Goal: Information Seeking & Learning: Learn about a topic

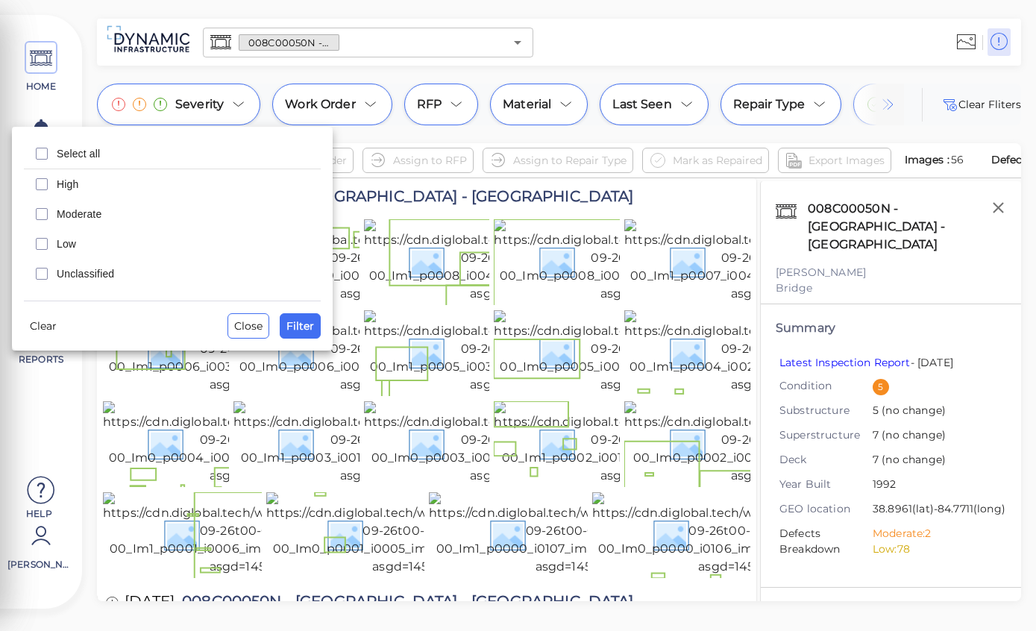
scroll to position [6, 0]
click at [35, 178] on icon "checkbox" at bounding box center [42, 184] width 18 height 18
click at [297, 317] on span "Filter" at bounding box center [300, 326] width 28 height 18
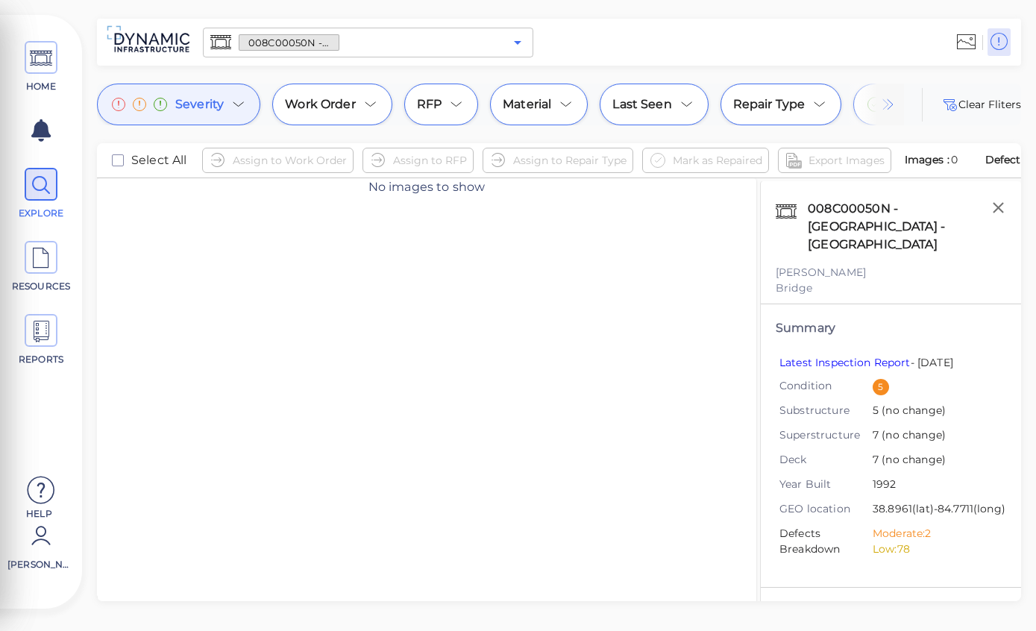
click at [518, 40] on icon "Open" at bounding box center [518, 43] width 18 height 18
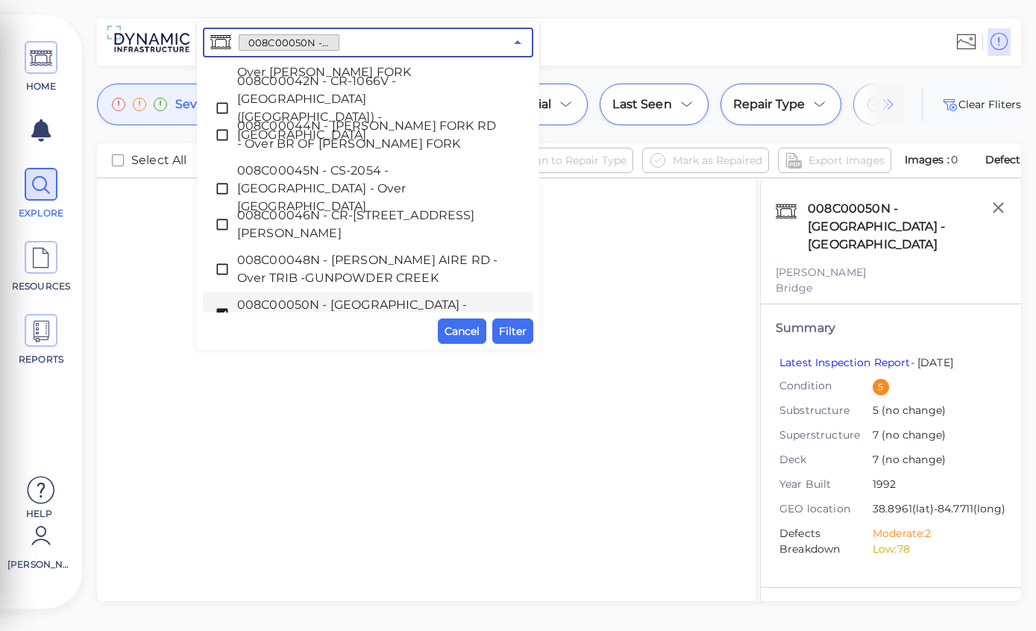
scroll to position [0, 0]
click at [46, 48] on icon at bounding box center [41, 59] width 22 height 34
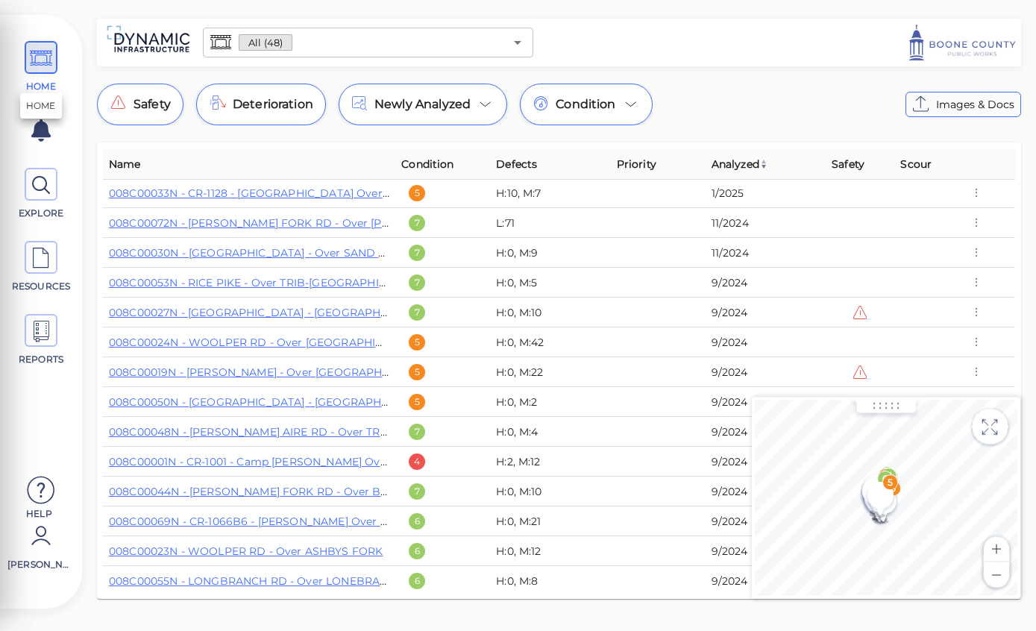
scroll to position [3, 0]
click at [422, 160] on span "Condition" at bounding box center [427, 164] width 52 height 18
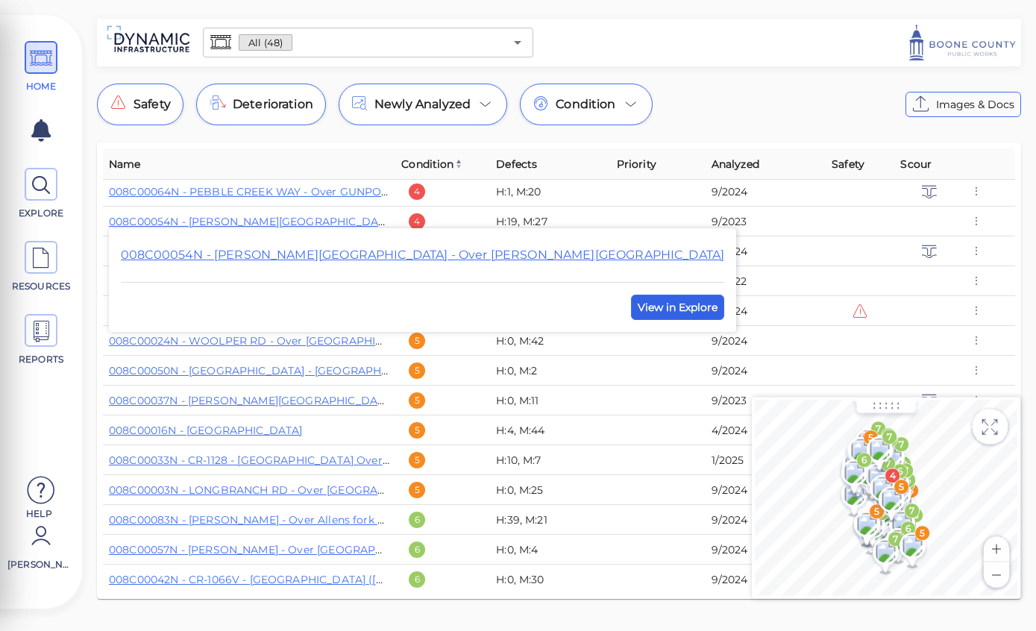
click at [638, 299] on span "View in Explore" at bounding box center [678, 307] width 80 height 18
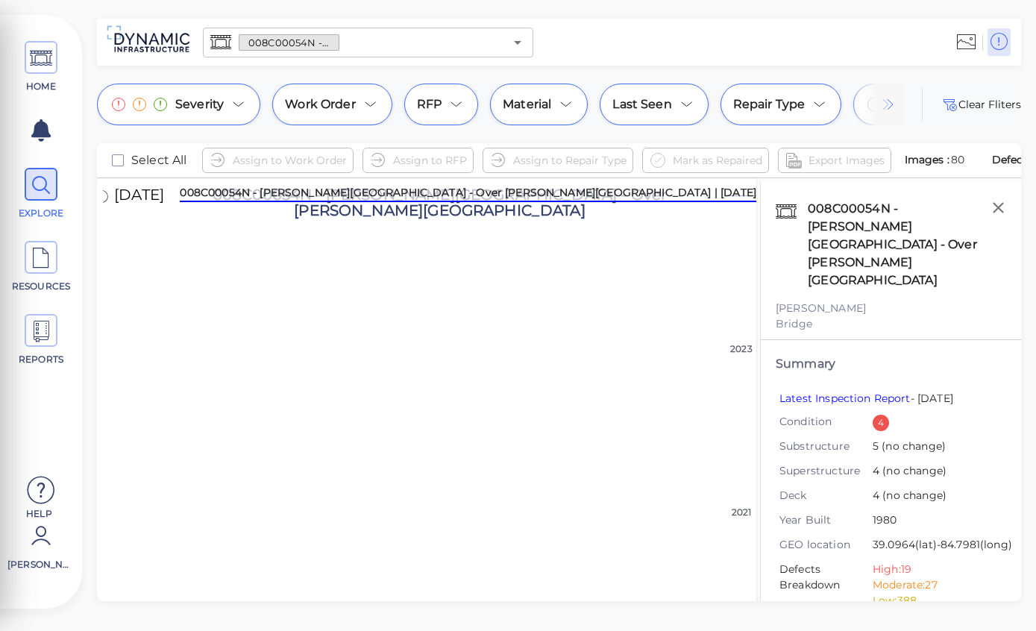
scroll to position [78, 16]
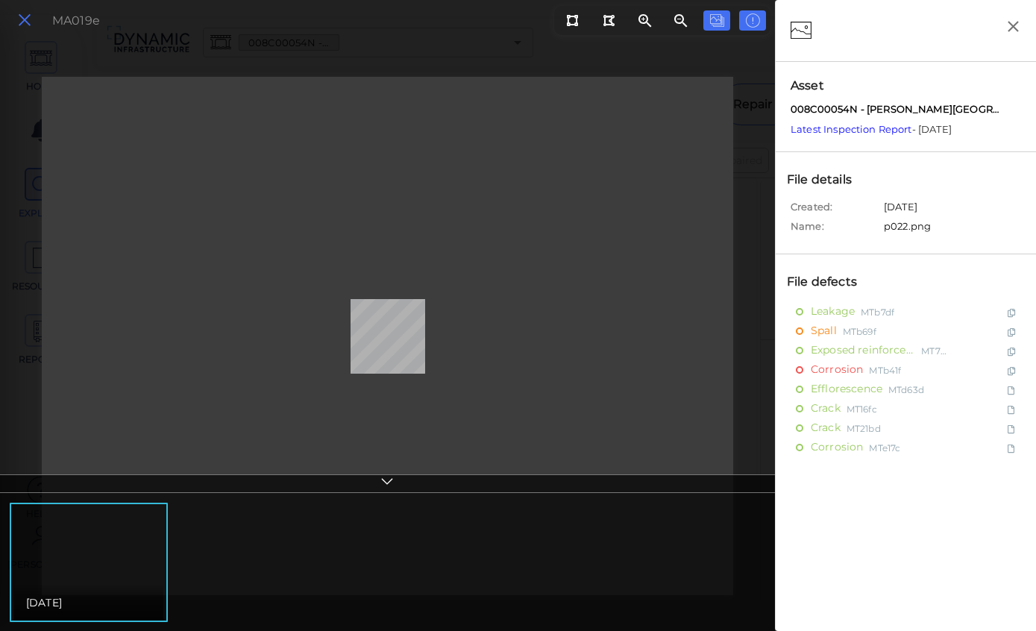
click at [19, 18] on icon at bounding box center [24, 20] width 16 height 20
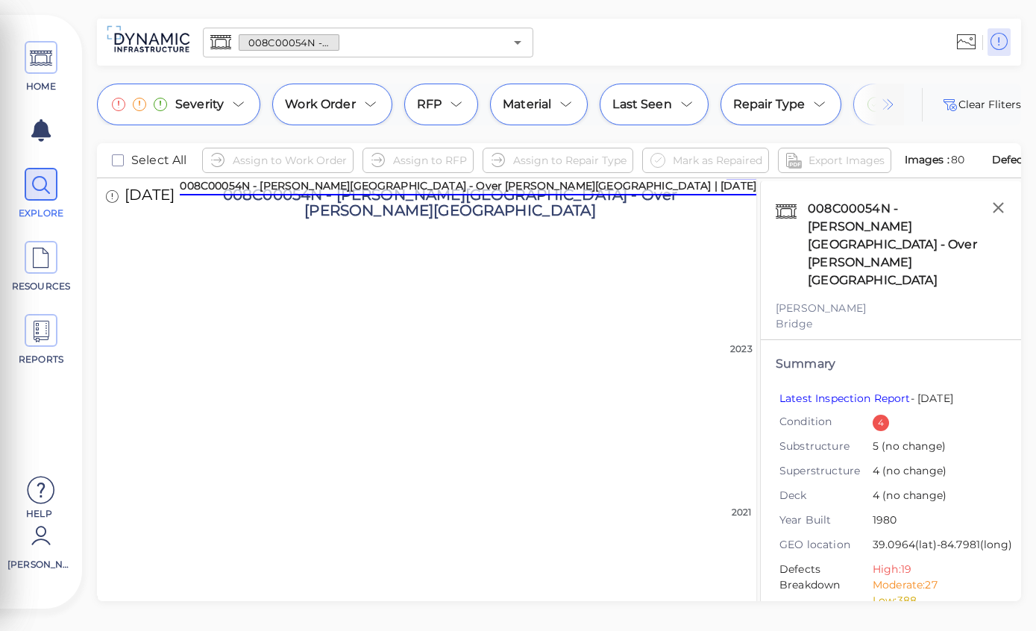
scroll to position [4, 0]
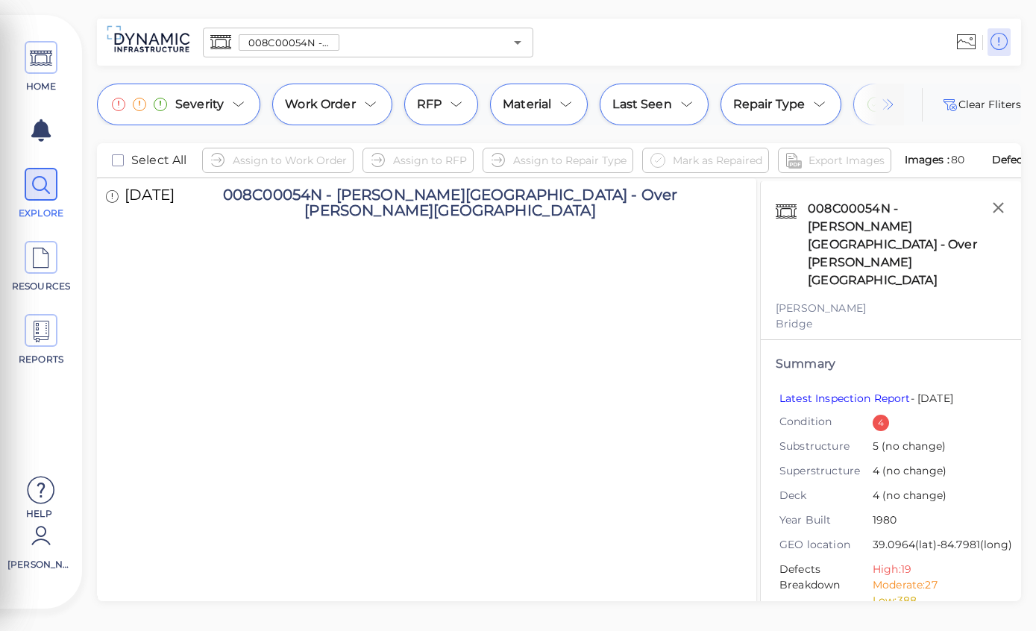
click at [283, 38] on span "008C00054N - [PERSON_NAME][GEOGRAPHIC_DATA] - Over [PERSON_NAME][GEOGRAPHIC_DAT…" at bounding box center [288, 43] width 99 height 14
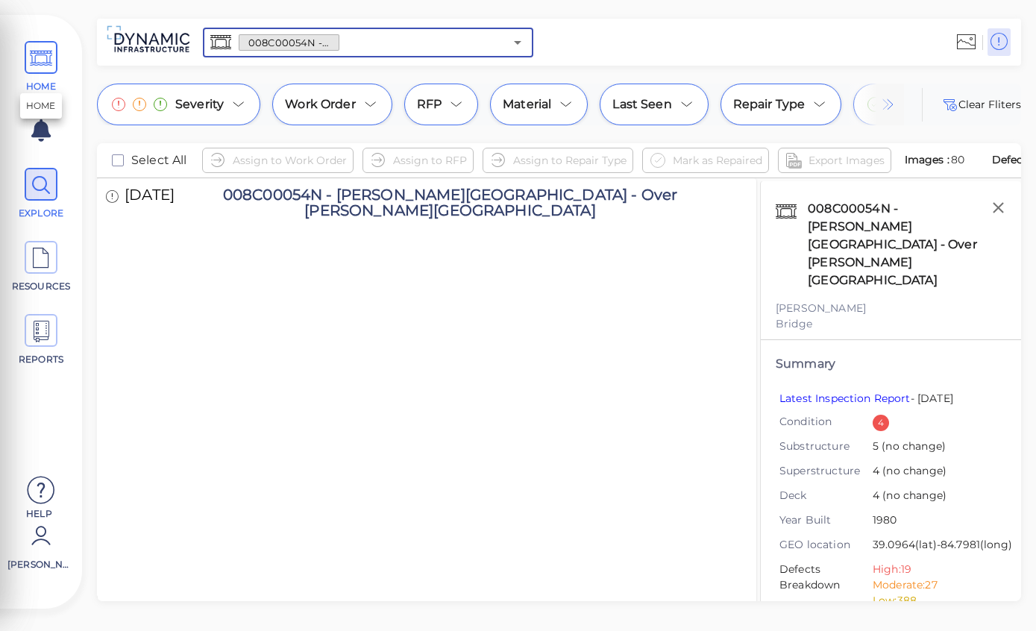
click at [40, 54] on icon at bounding box center [41, 59] width 22 height 34
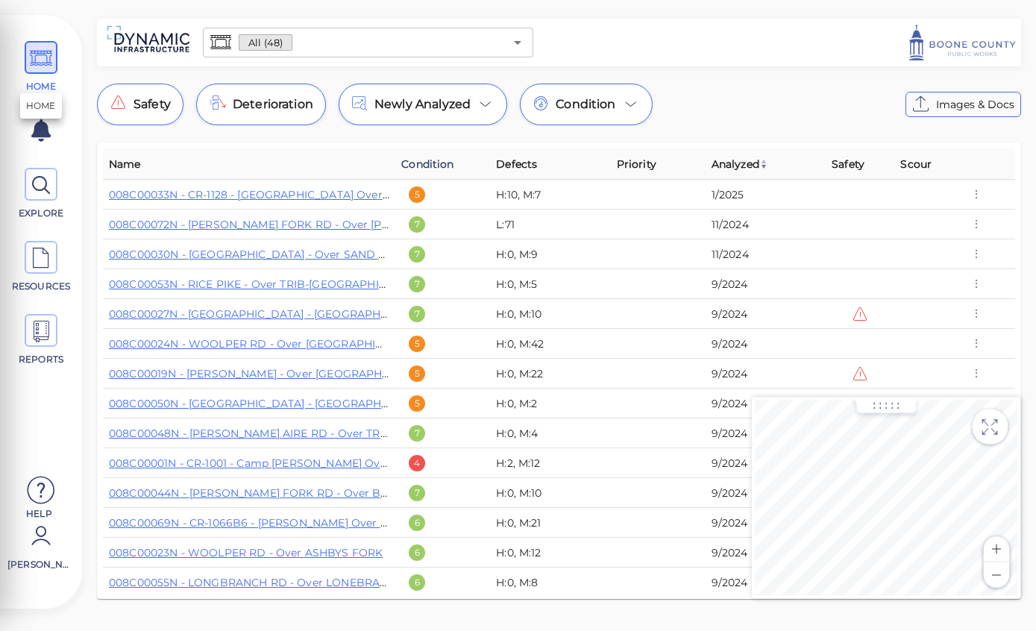
click at [424, 164] on span "Condition" at bounding box center [427, 164] width 52 height 18
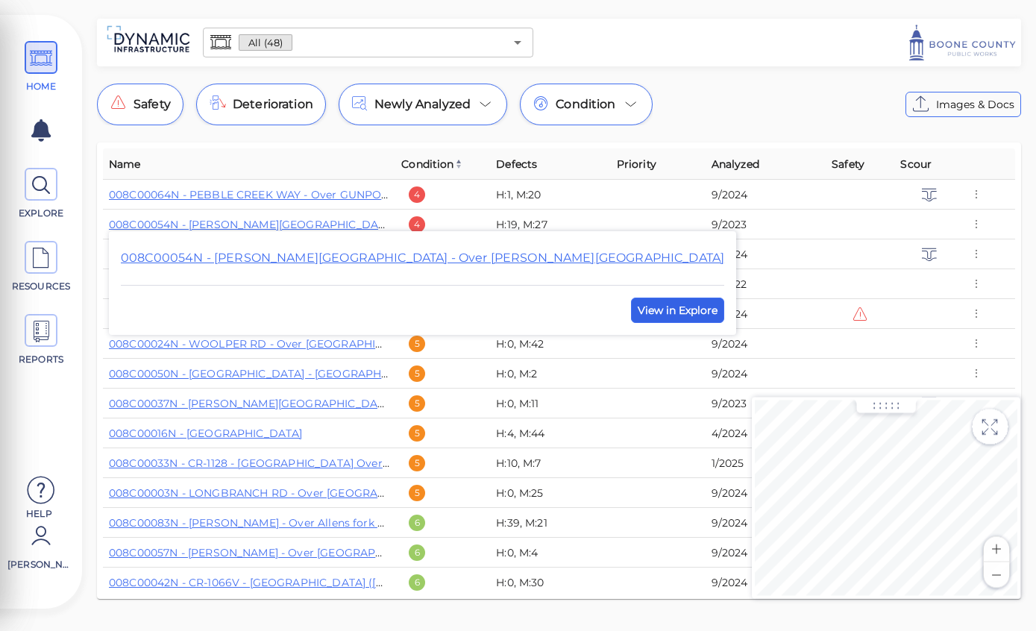
click at [638, 303] on span "View in Explore" at bounding box center [678, 310] width 80 height 18
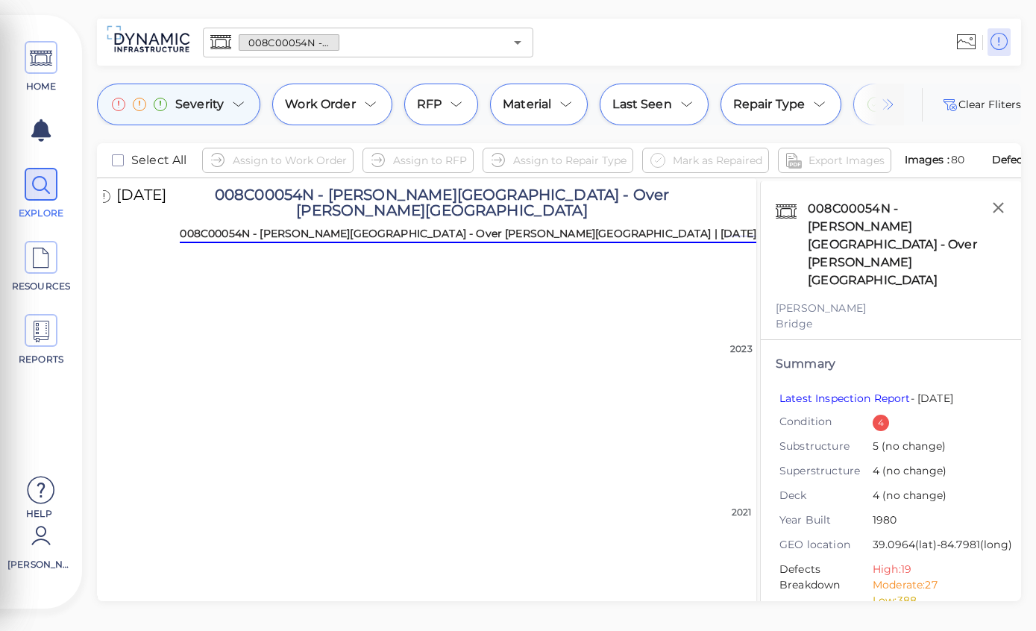
click at [233, 104] on icon at bounding box center [239, 104] width 18 height 18
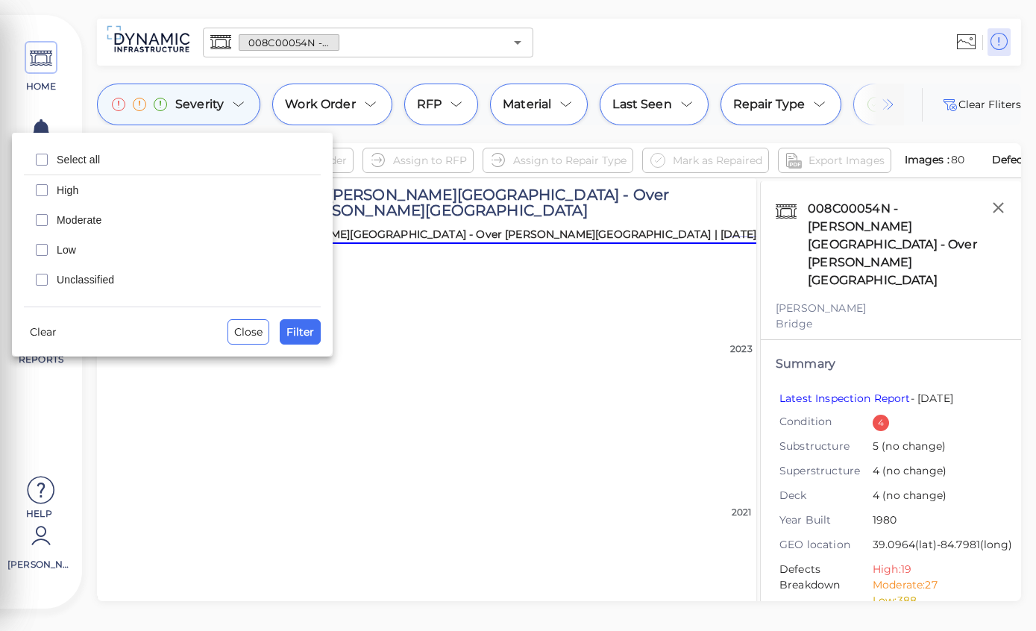
scroll to position [256, 8]
click at [34, 185] on icon "checkbox" at bounding box center [42, 190] width 18 height 18
click at [302, 339] on span "Filter" at bounding box center [300, 332] width 28 height 18
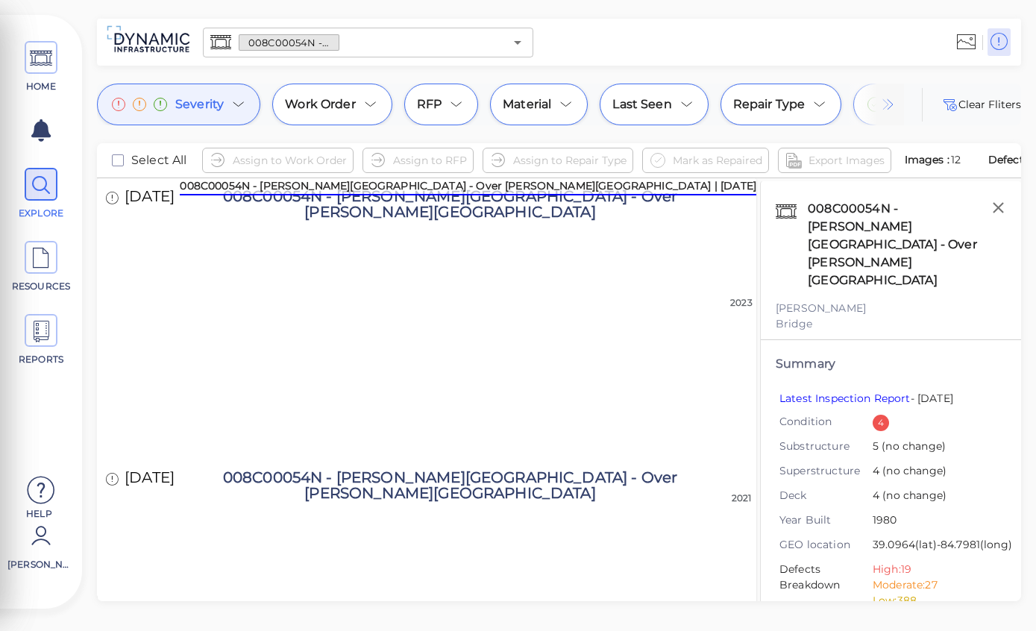
scroll to position [0, 0]
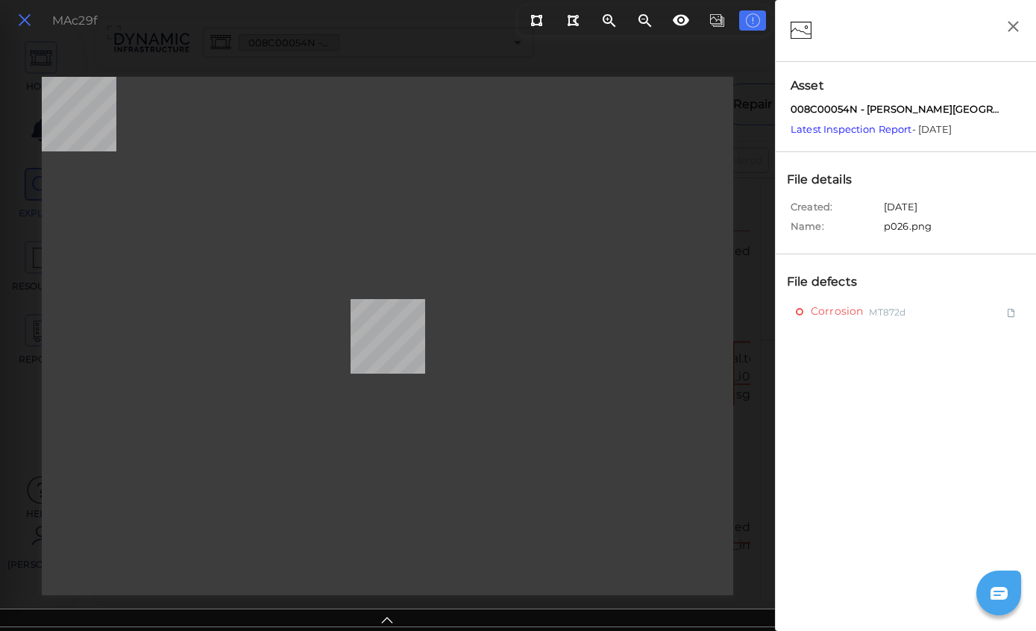
click at [24, 18] on icon at bounding box center [24, 20] width 16 height 20
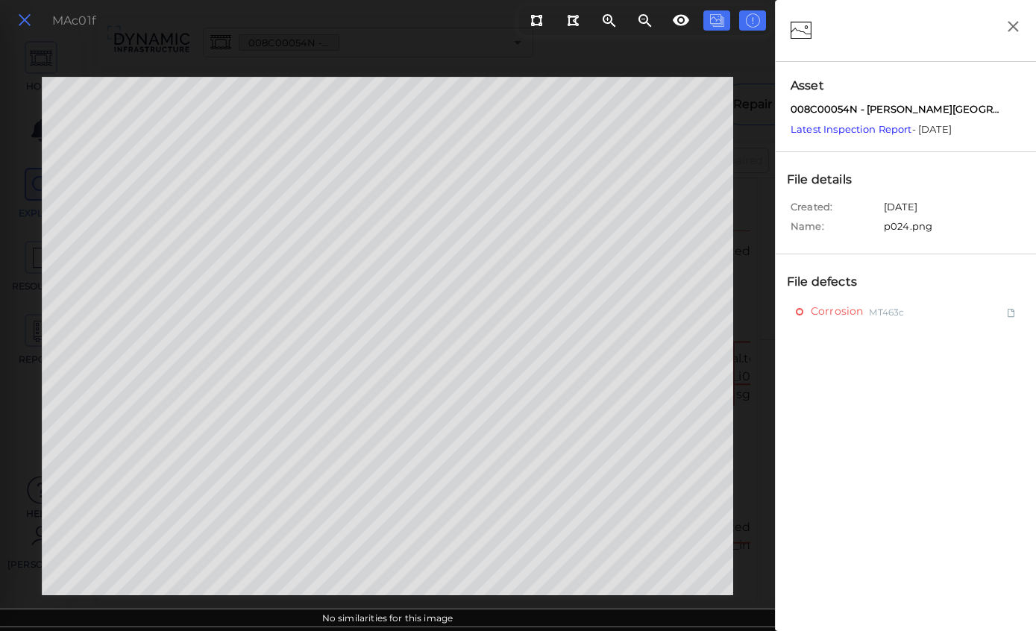
click at [26, 19] on icon at bounding box center [24, 20] width 16 height 20
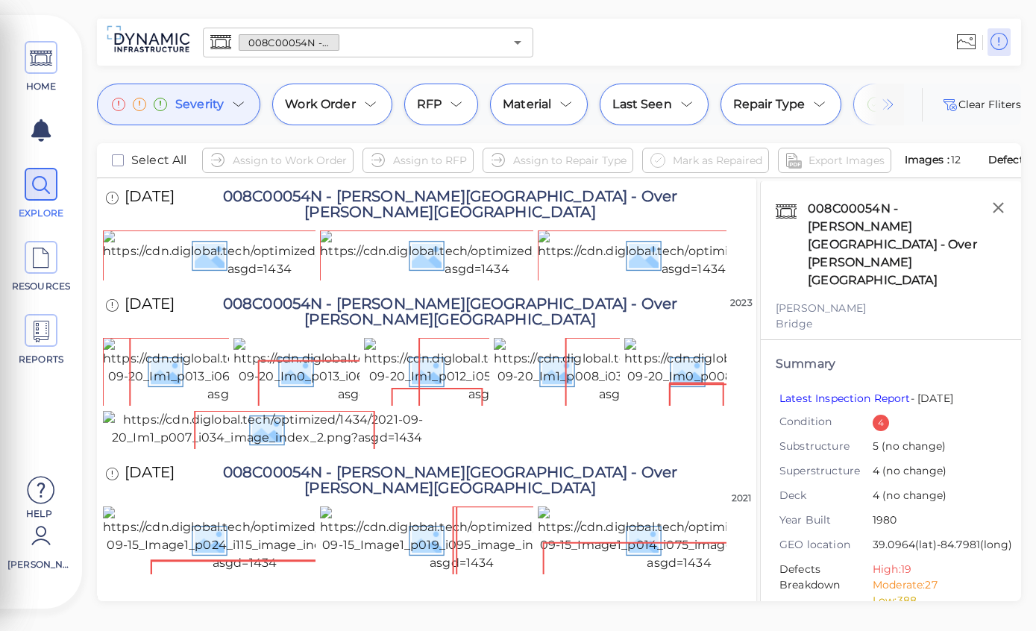
scroll to position [420, 0]
click at [227, 107] on div "Severity" at bounding box center [178, 105] width 163 height 42
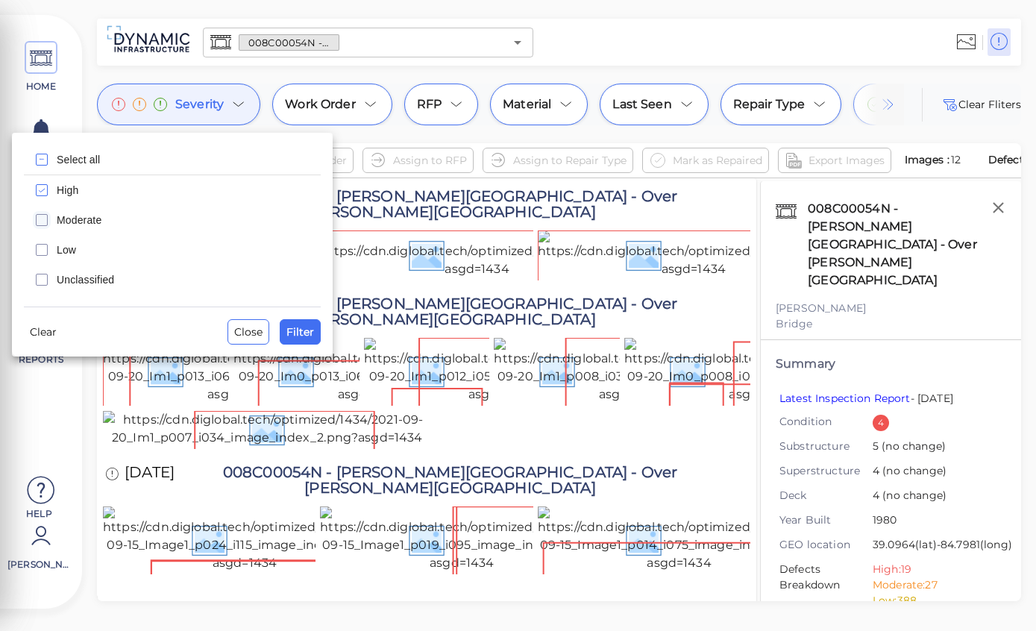
click at [44, 219] on icon "checkbox" at bounding box center [42, 220] width 18 height 18
click at [307, 330] on span "Filter" at bounding box center [300, 332] width 28 height 18
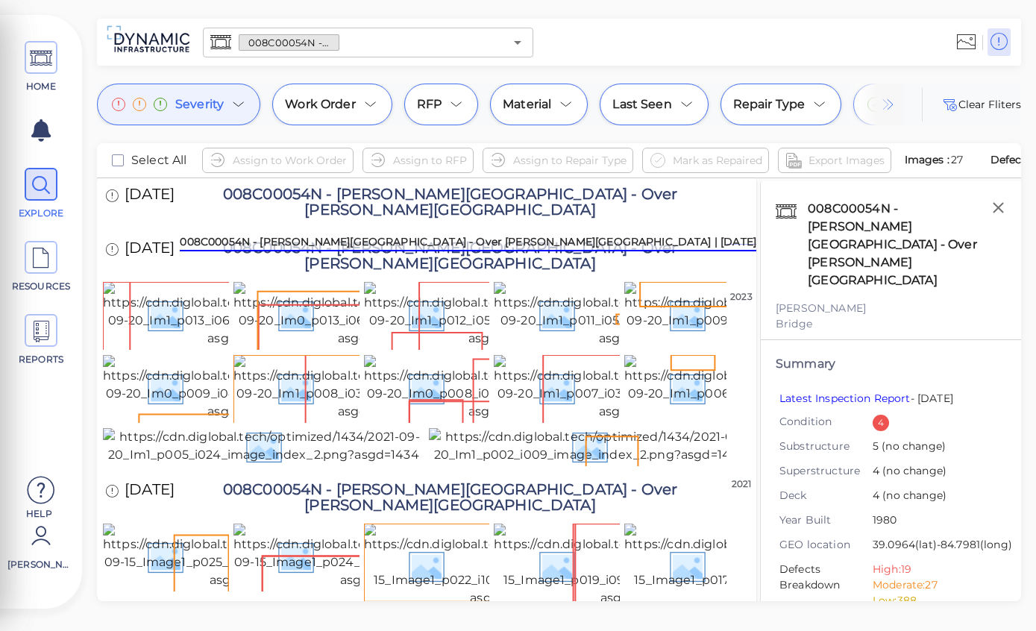
scroll to position [122, 0]
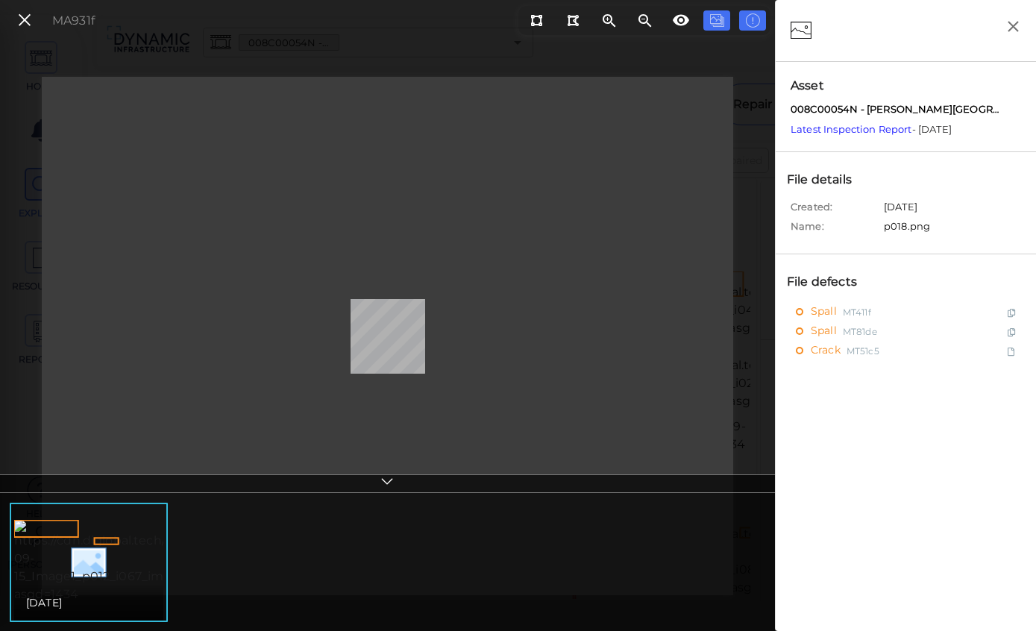
click at [24, 18] on icon at bounding box center [24, 20] width 16 height 20
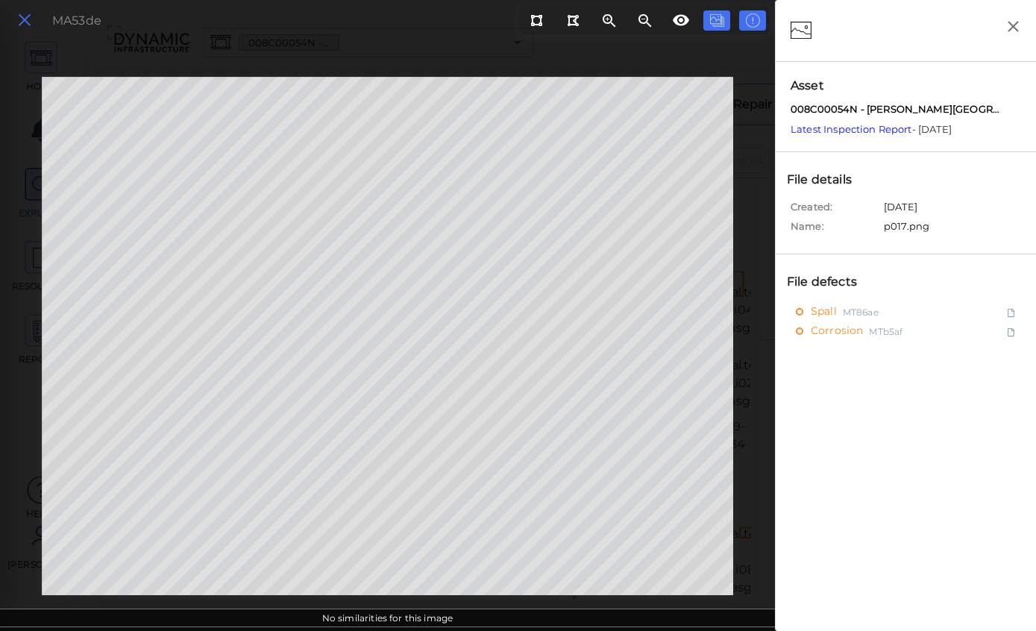
click at [22, 13] on icon at bounding box center [24, 20] width 16 height 20
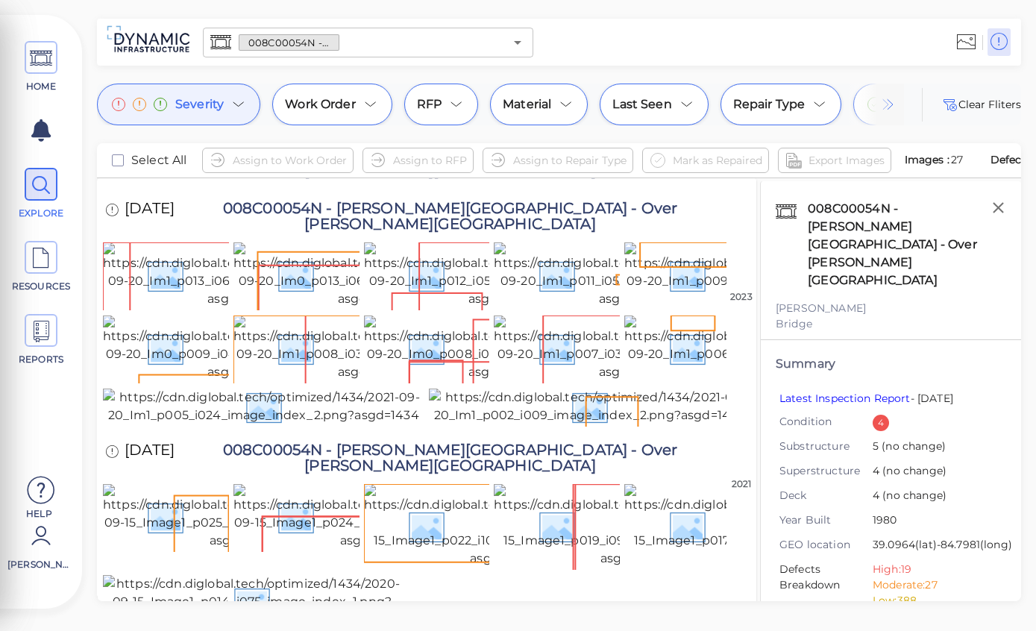
scroll to position [771, 0]
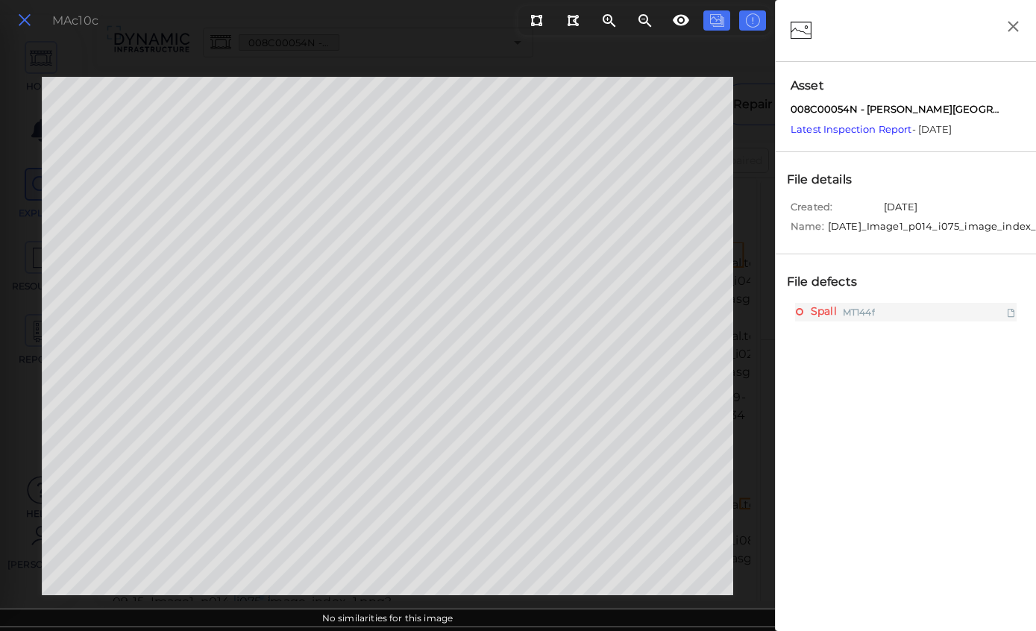
click at [28, 29] on icon at bounding box center [24, 20] width 16 height 20
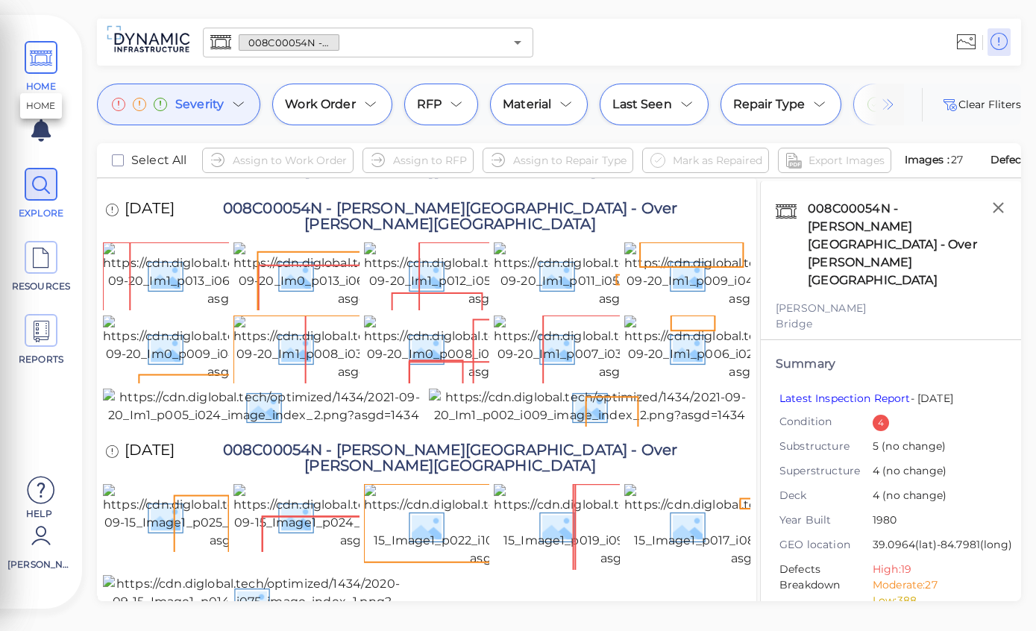
click at [41, 57] on icon at bounding box center [41, 59] width 22 height 34
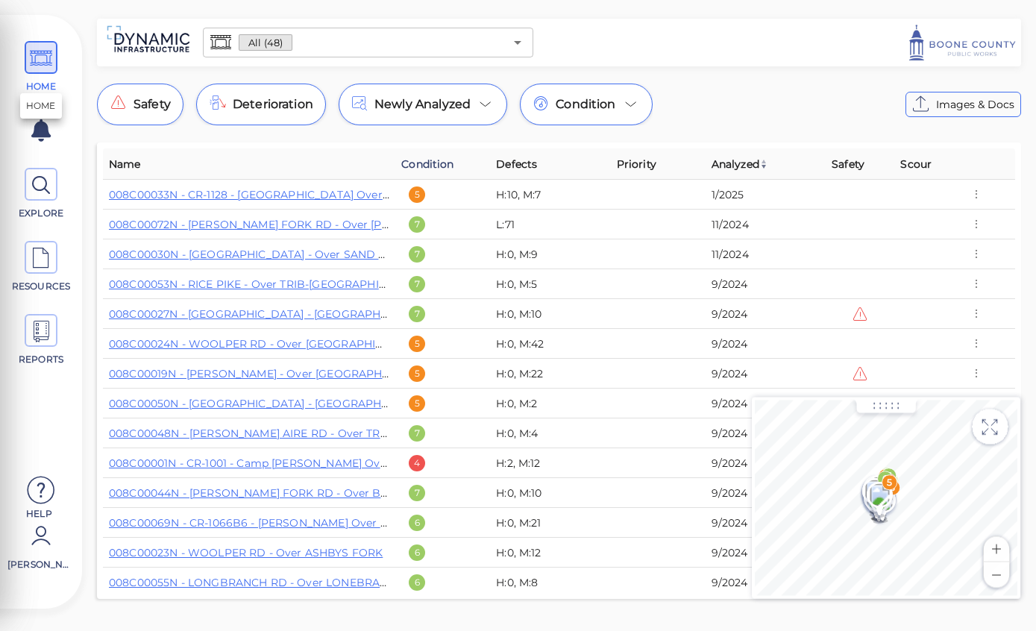
click at [436, 166] on span "Condition" at bounding box center [427, 164] width 52 height 18
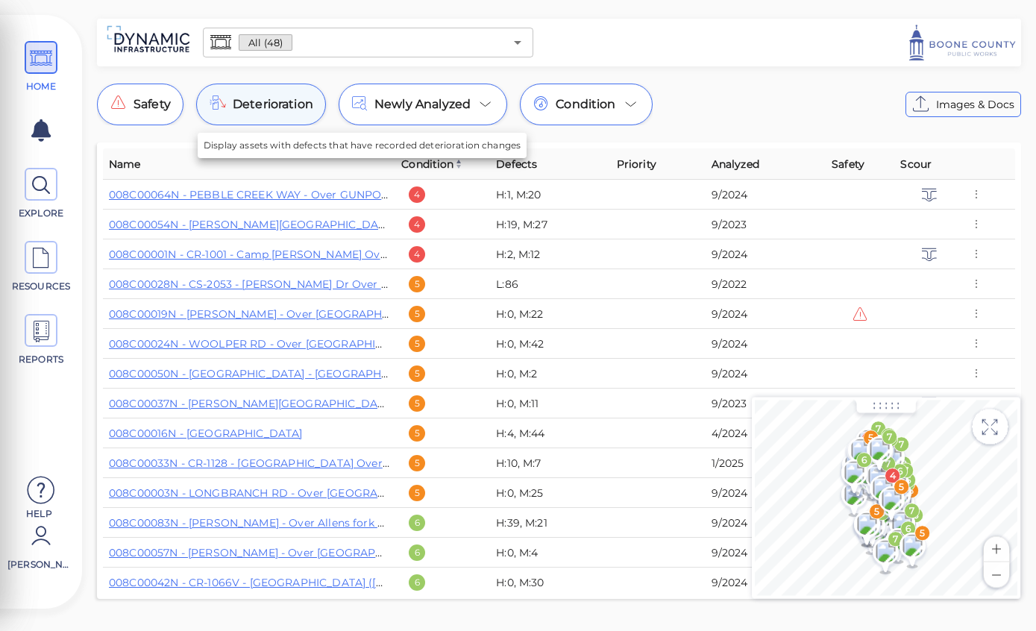
click at [283, 102] on span "Deterioration" at bounding box center [273, 104] width 81 height 18
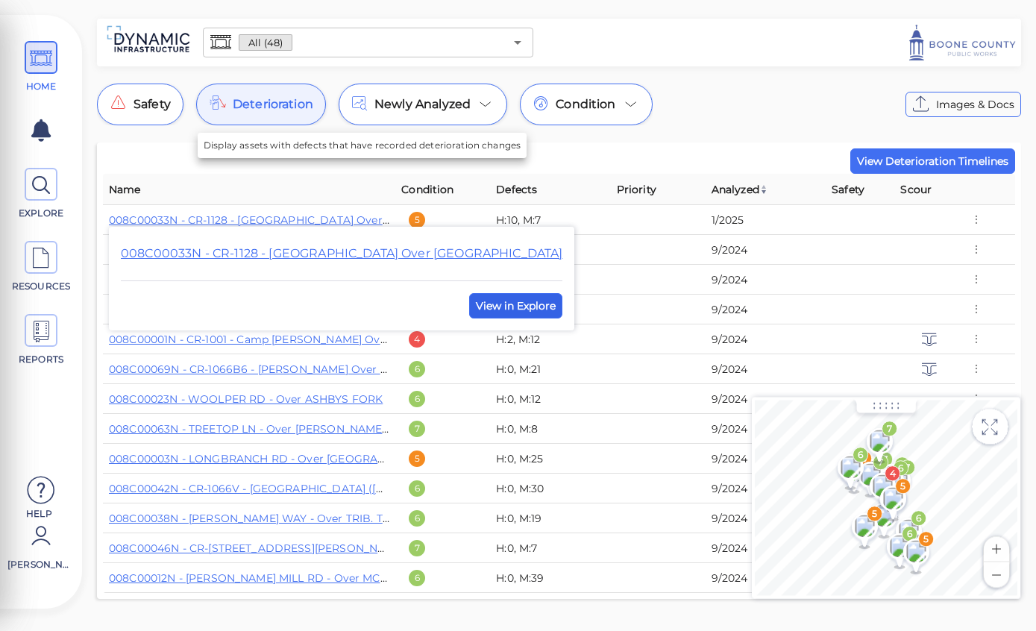
click at [476, 312] on span "View in Explore" at bounding box center [516, 306] width 80 height 18
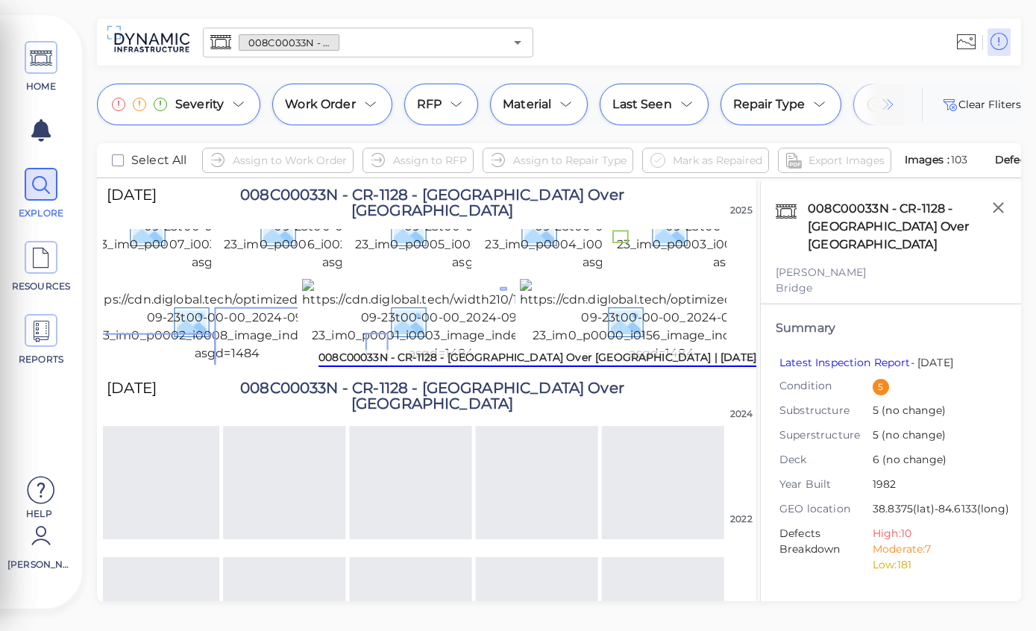
scroll to position [939, 18]
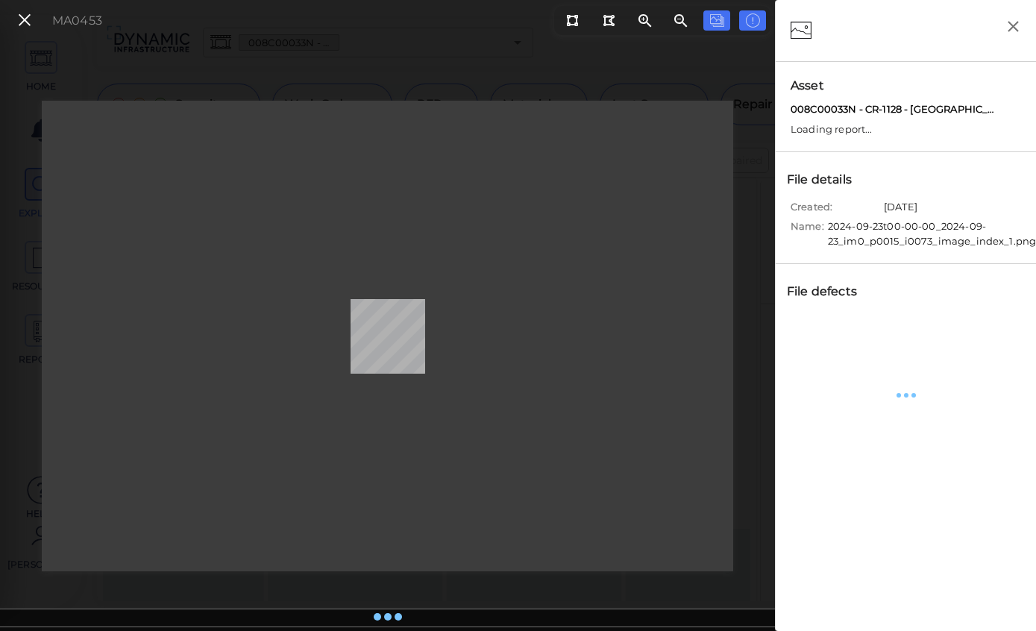
scroll to position [939, 0]
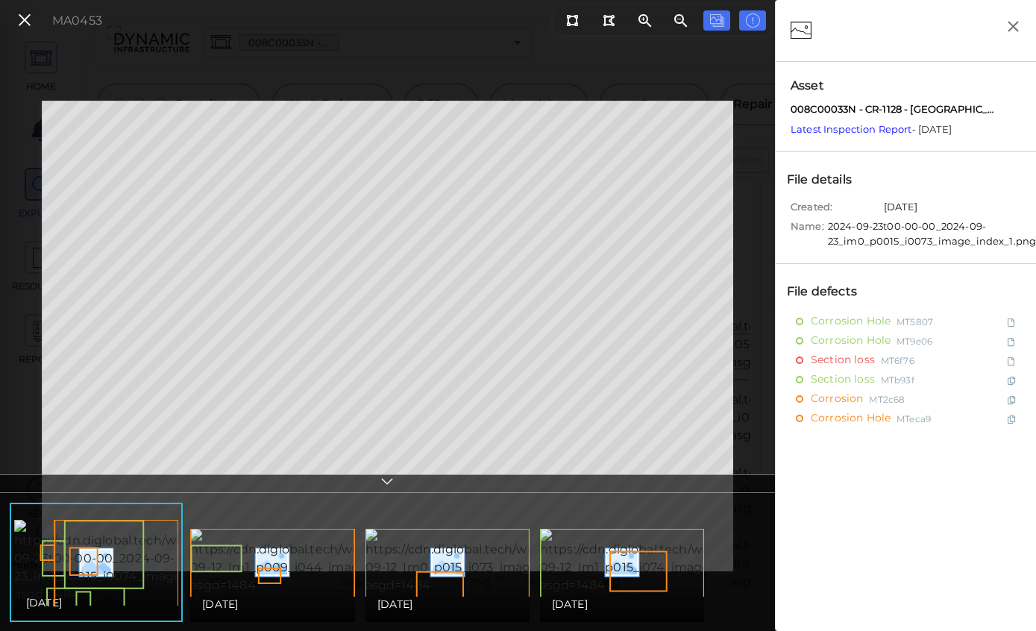
click at [396, 493] on div at bounding box center [387, 483] width 775 height 19
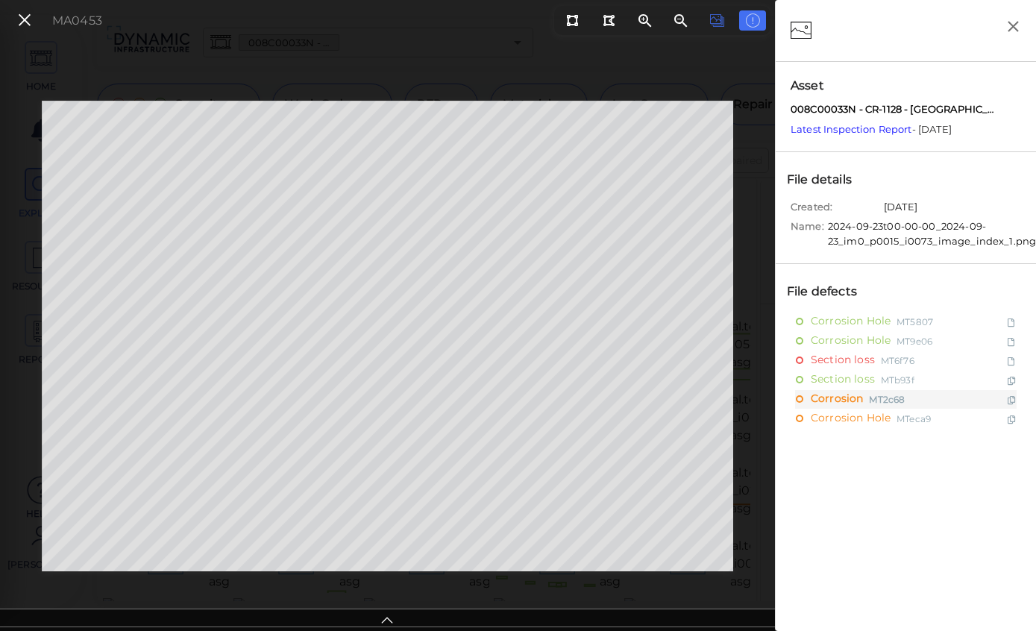
click at [709, 25] on icon at bounding box center [716, 21] width 15 height 18
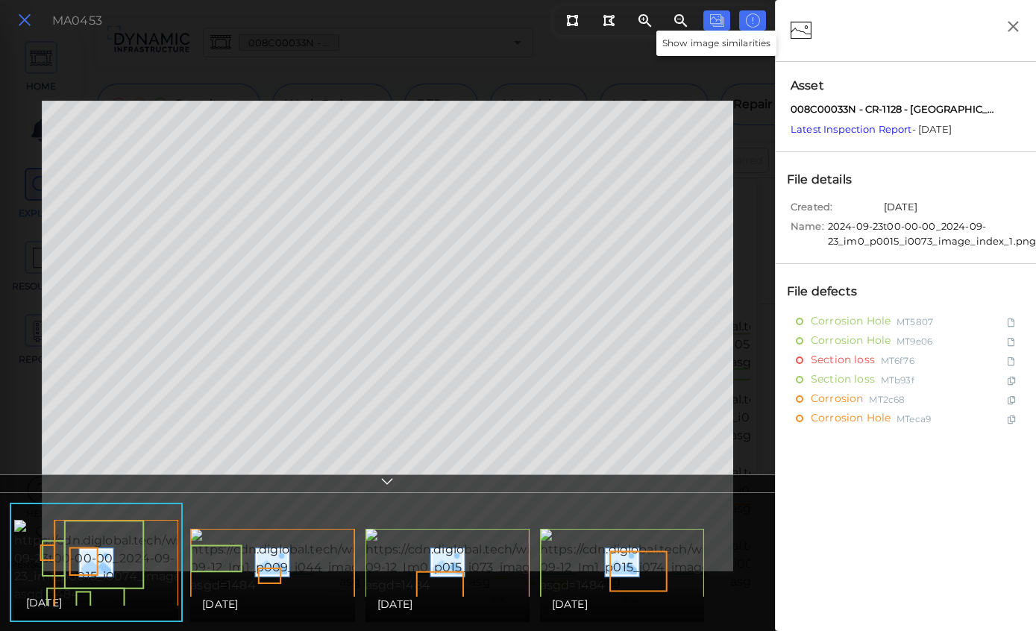
click at [28, 28] on icon at bounding box center [24, 20] width 16 height 20
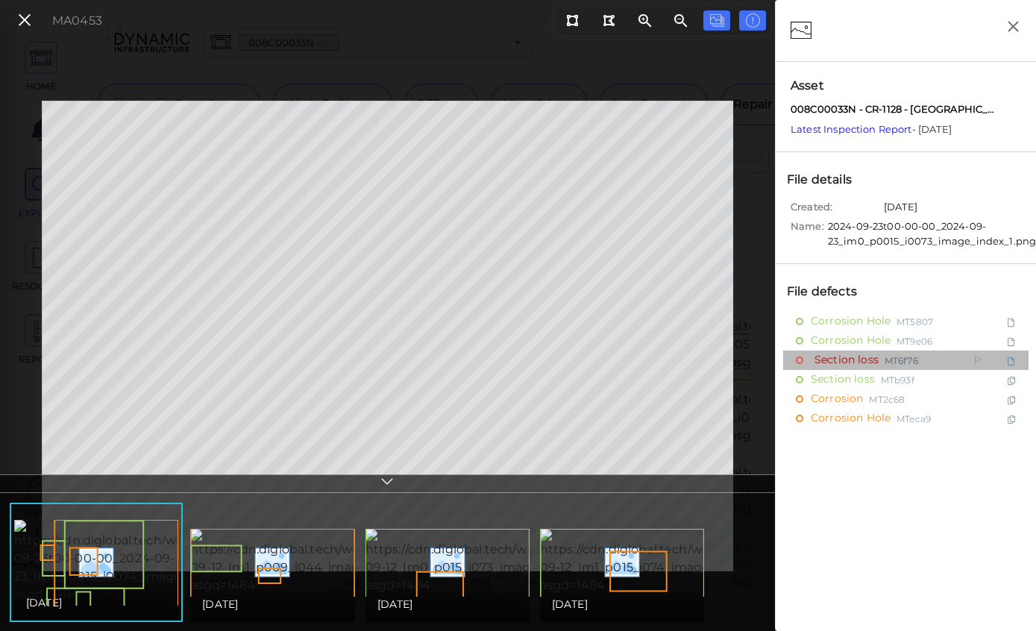
click at [862, 357] on span "Section loss" at bounding box center [845, 360] width 68 height 19
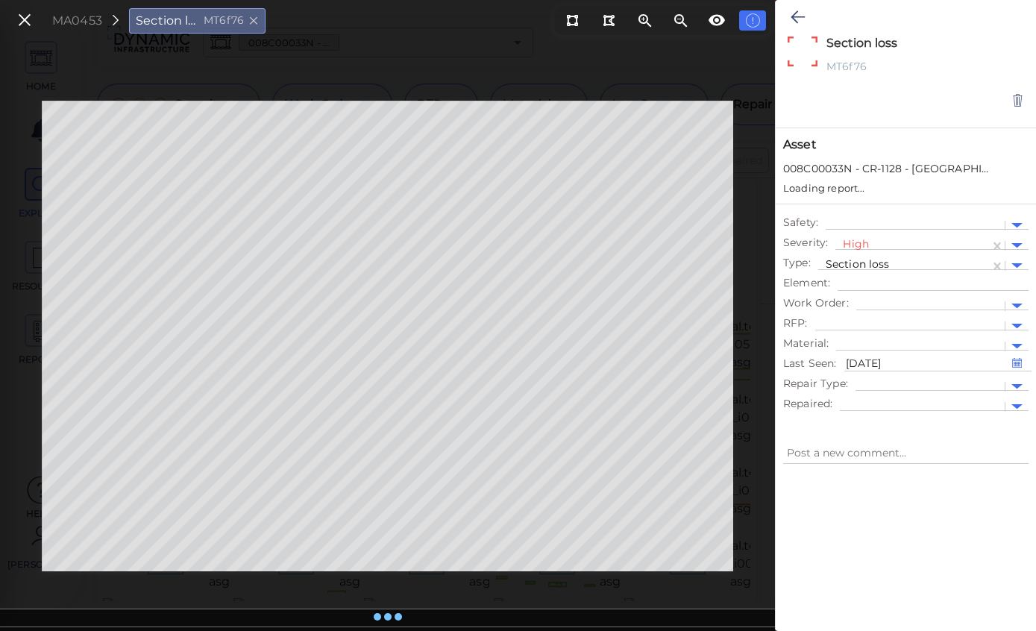
type textarea "x"
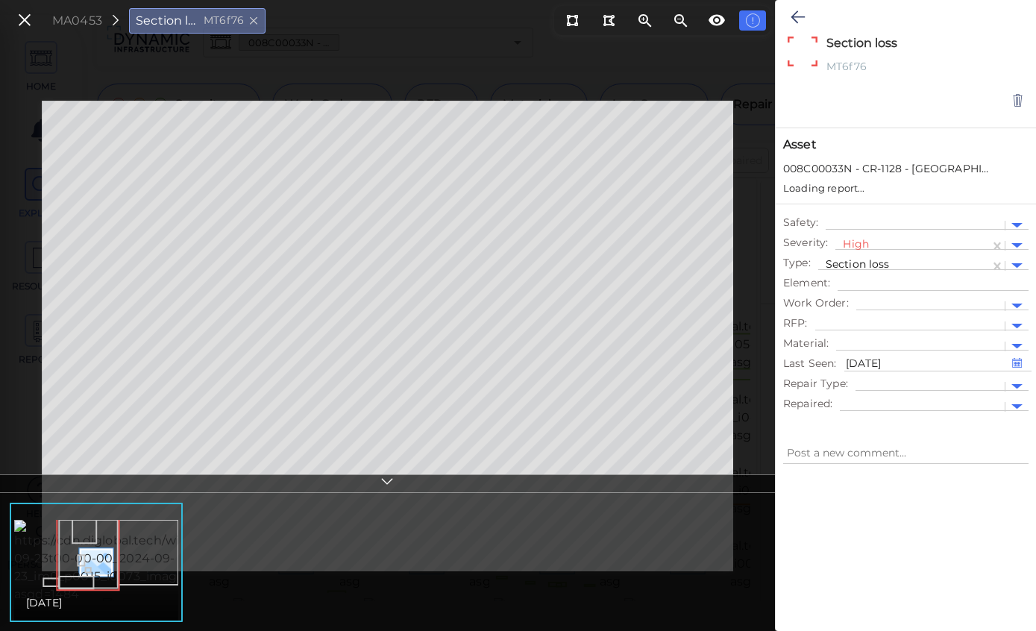
type textarea "x"
click at [19, 28] on icon at bounding box center [24, 20] width 16 height 20
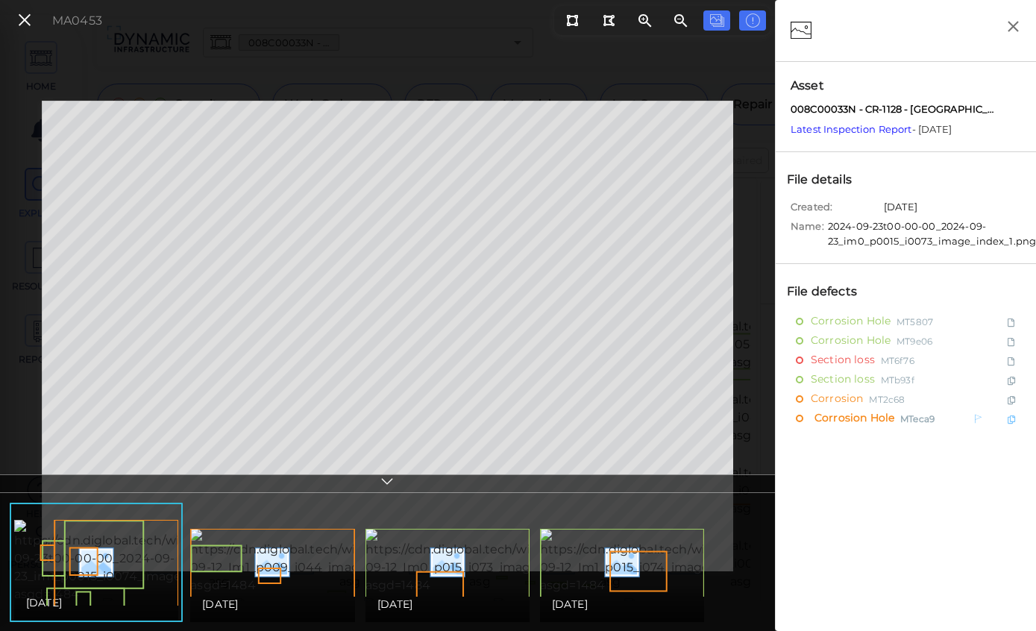
click at [852, 418] on span "Corrosion Hole" at bounding box center [853, 419] width 84 height 19
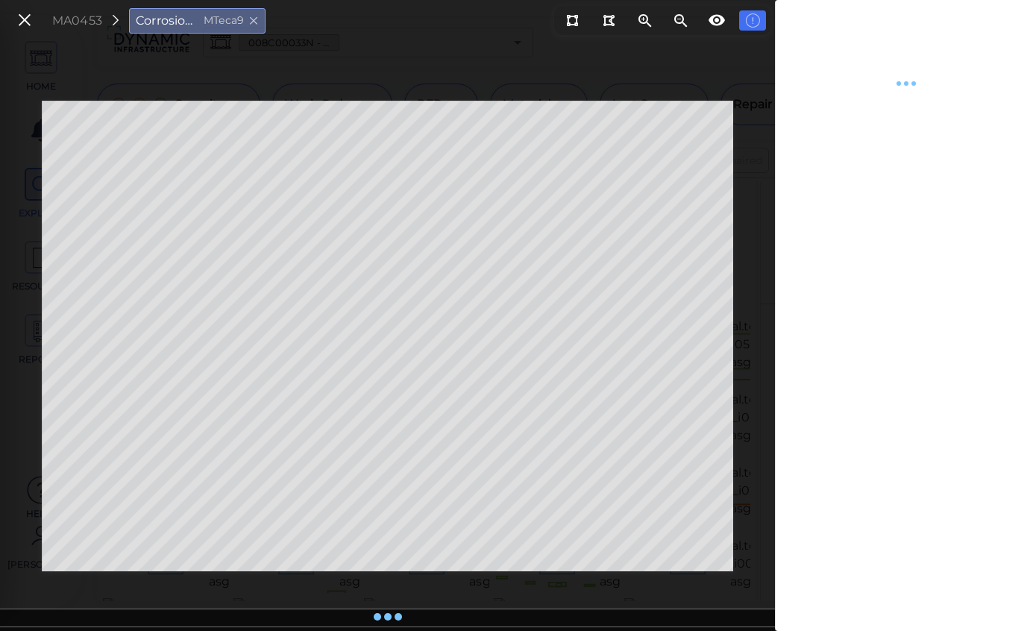
type textarea "x"
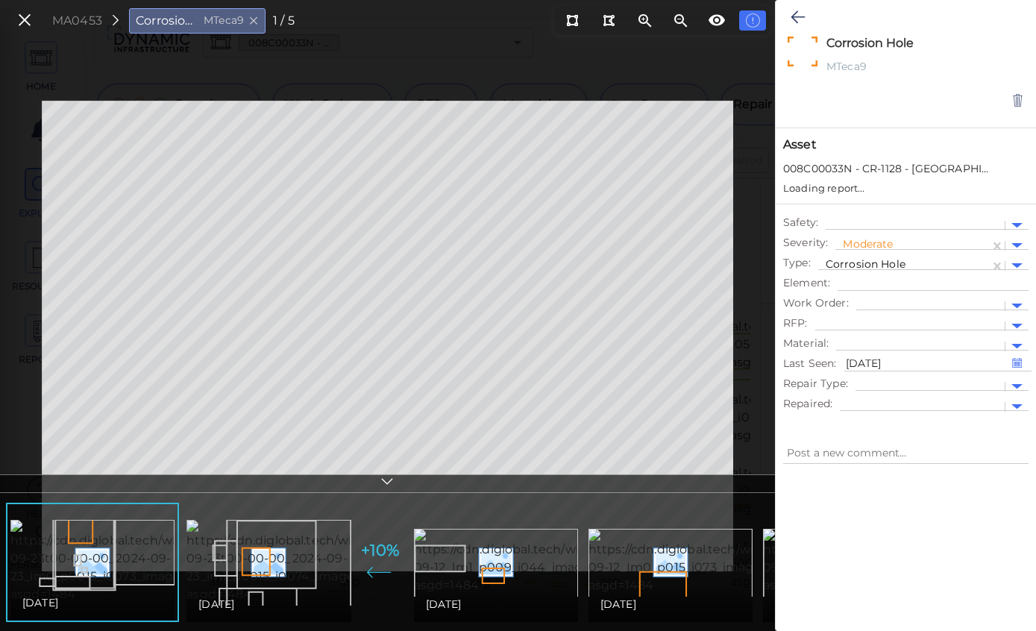
type textarea "x"
click at [386, 492] on icon at bounding box center [387, 483] width 15 height 17
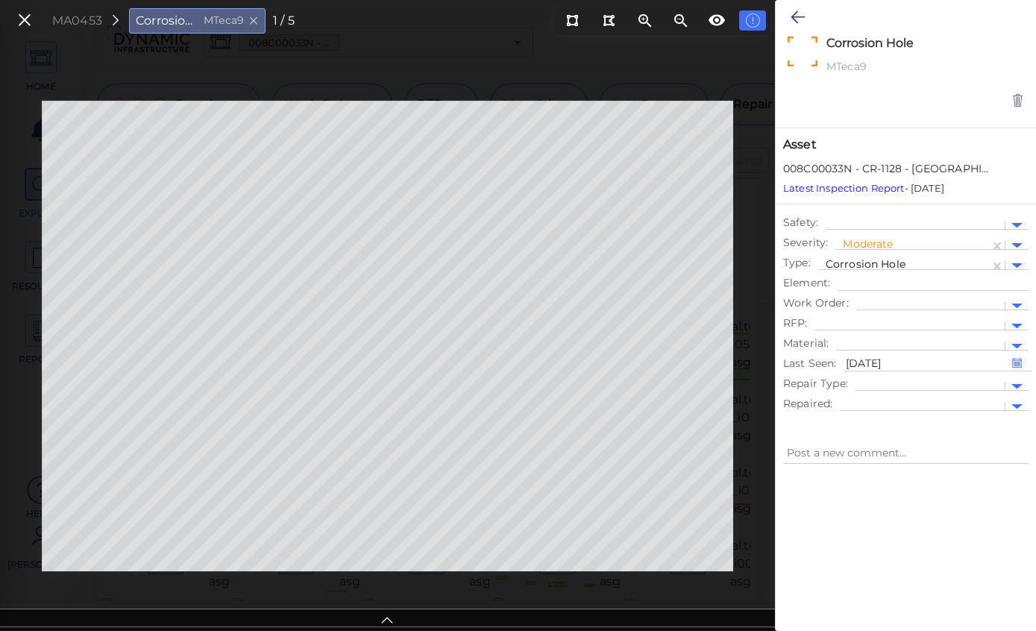
click at [200, 31] on div "Corrosion Hole MTeca9" at bounding box center [197, 20] width 137 height 25
click at [719, 22] on icon at bounding box center [717, 20] width 18 height 18
type textarea "x"
click at [763, 20] on button at bounding box center [752, 20] width 27 height 20
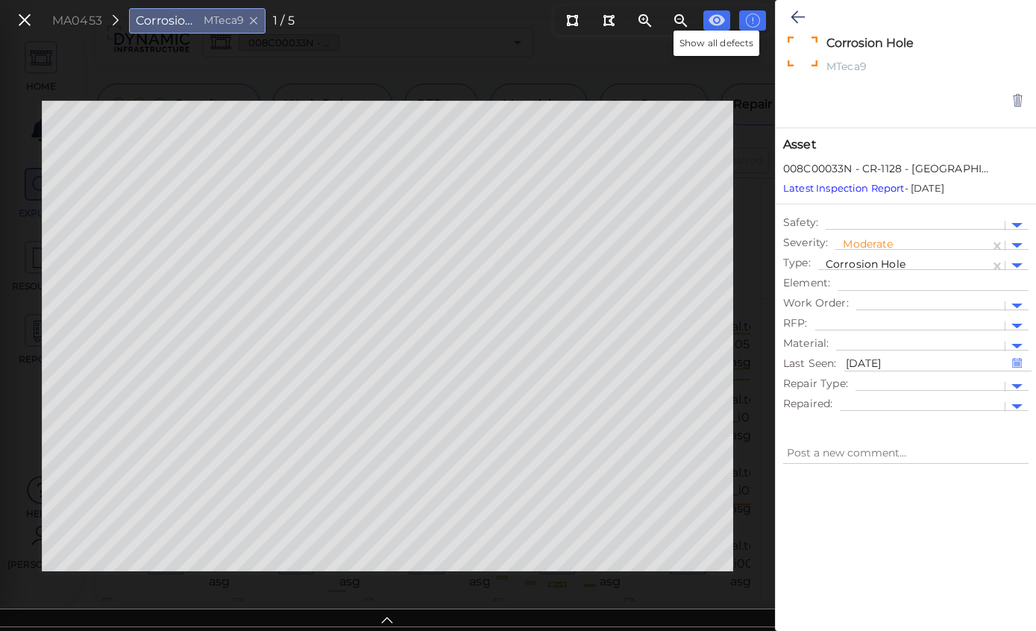
type textarea "x"
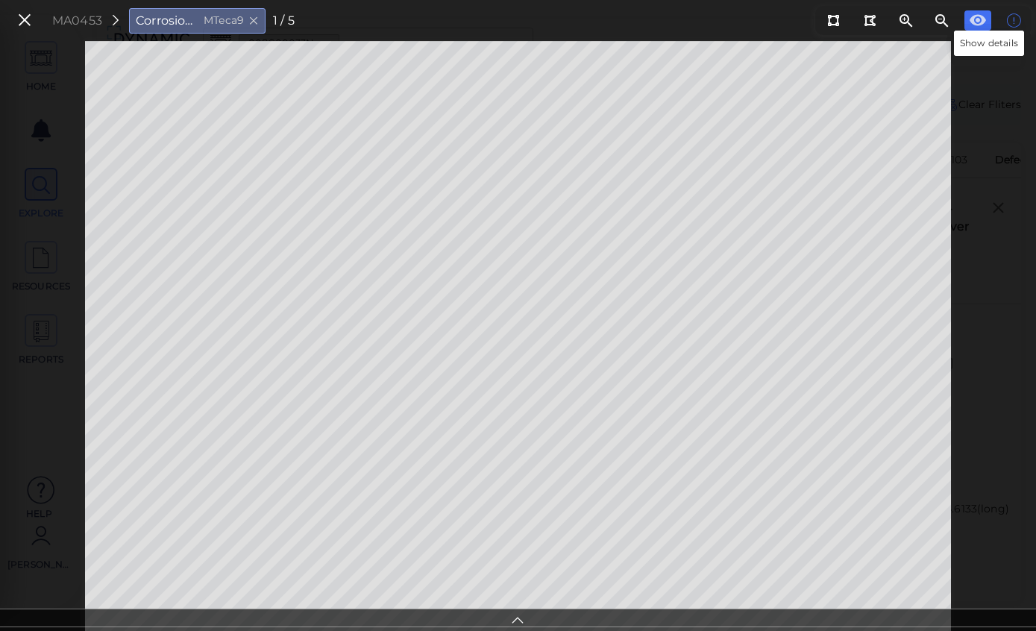
click at [1022, 19] on button at bounding box center [1013, 20] width 27 height 20
type textarea "x"
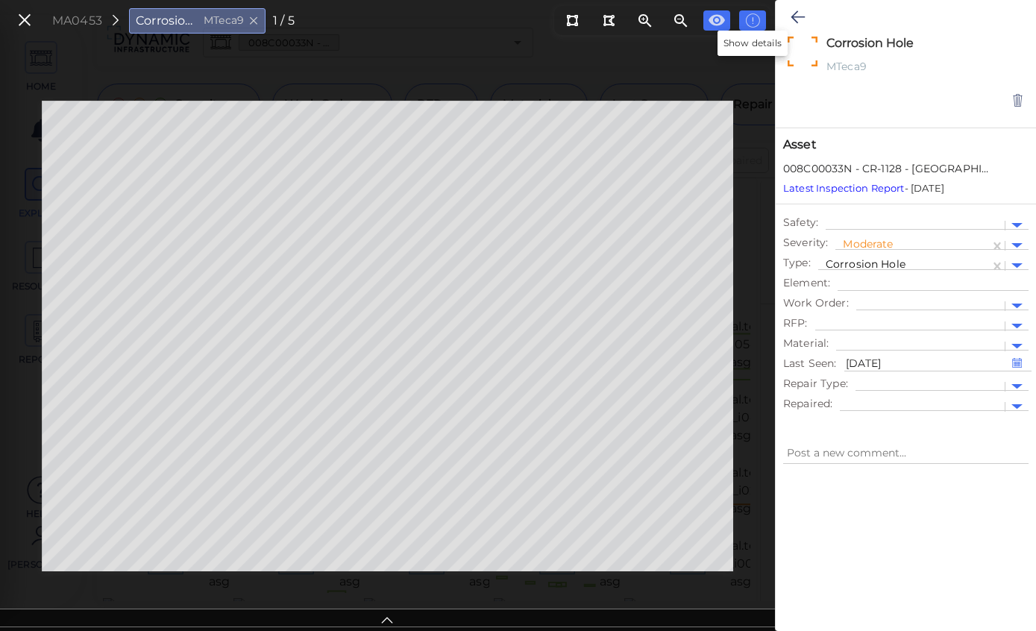
click at [765, 18] on button at bounding box center [752, 20] width 27 height 20
type textarea "x"
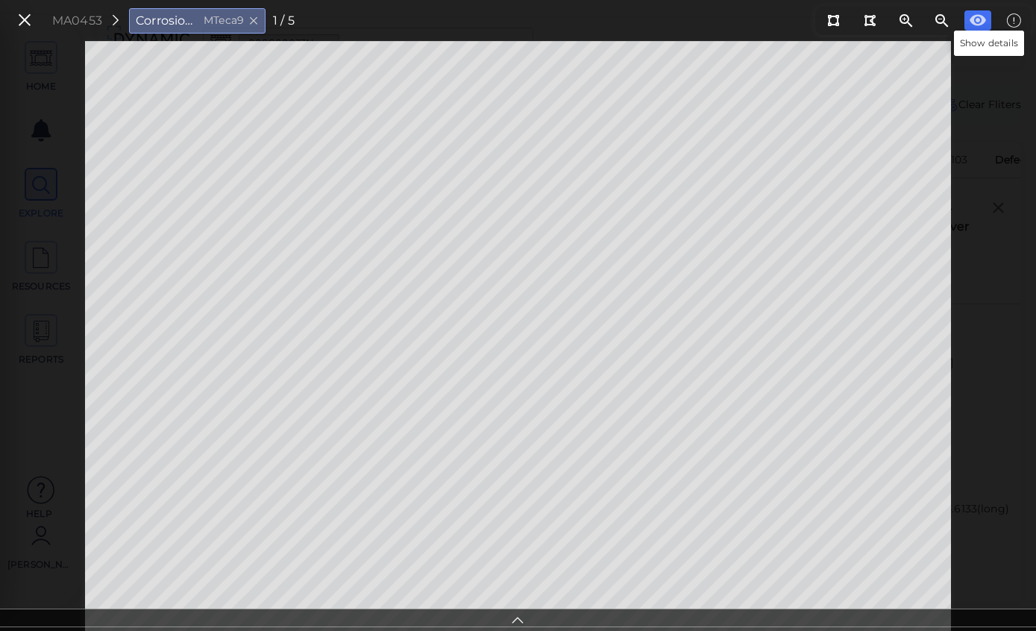
click at [973, 16] on icon at bounding box center [978, 20] width 16 height 11
type textarea "x"
click at [974, 22] on icon at bounding box center [978, 20] width 16 height 11
type textarea "x"
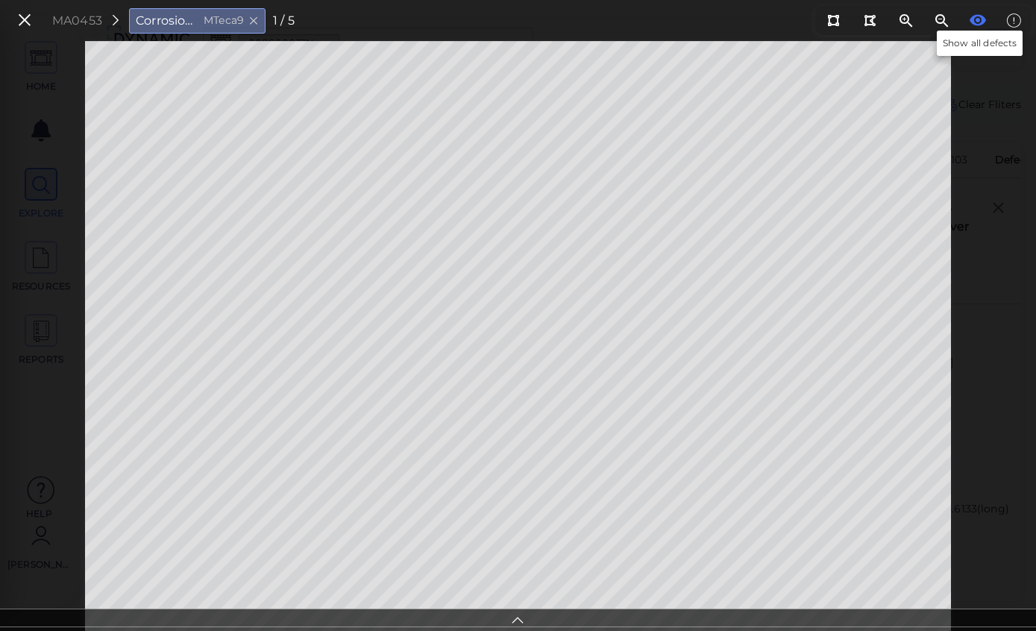
type textarea "x"
click at [24, 19] on icon at bounding box center [24, 20] width 16 height 20
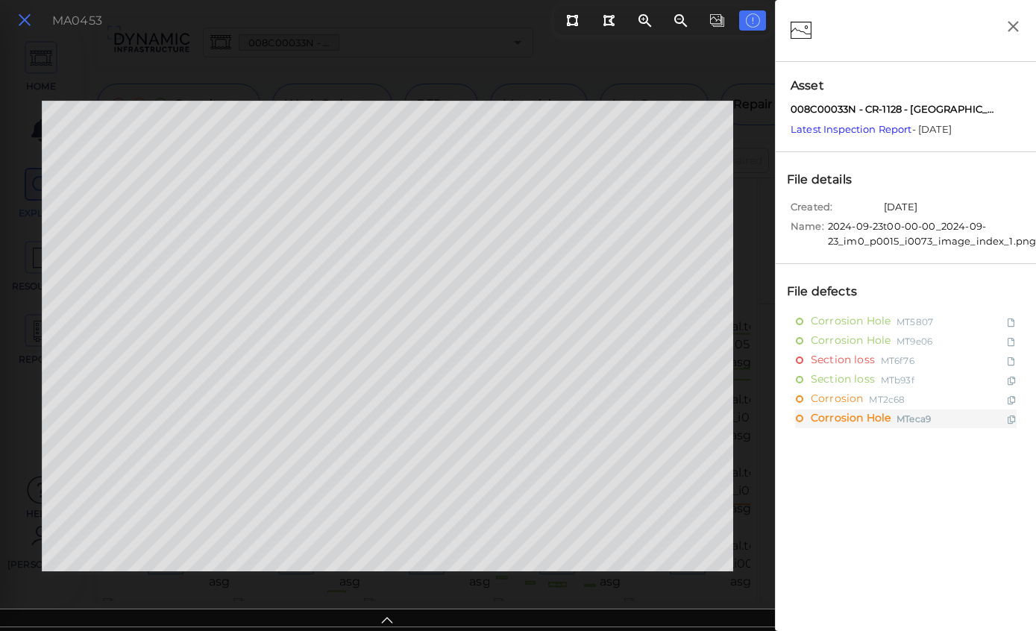
click at [33, 28] on button at bounding box center [24, 21] width 25 height 22
